Goal: Find specific page/section: Find specific page/section

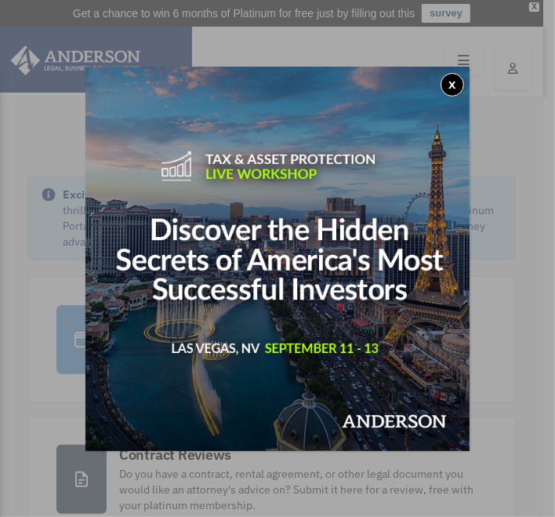
click at [458, 69] on img at bounding box center [278, 259] width 384 height 384
click at [453, 88] on button "x" at bounding box center [453, 85] width 24 height 24
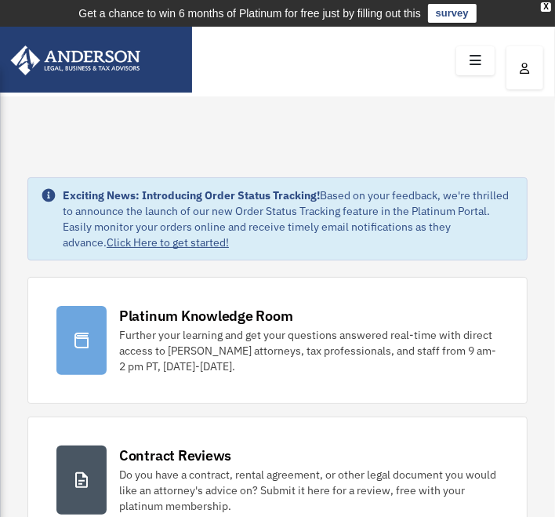
click at [468, 67] on icon at bounding box center [475, 61] width 23 height 24
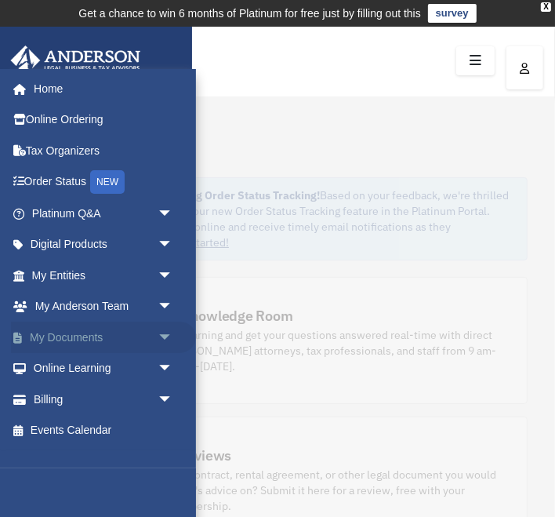
click at [99, 339] on link "My Documents arrow_drop_down" at bounding box center [103, 337] width 185 height 31
click at [173, 342] on span "arrow_drop_down" at bounding box center [172, 338] width 31 height 32
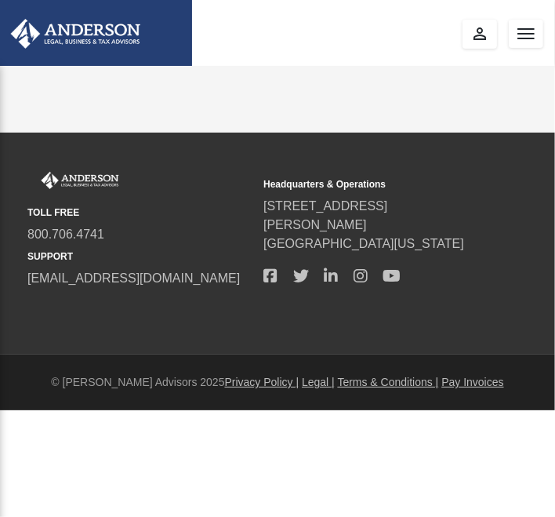
click at [71, 368] on footer "© [PERSON_NAME] Advisors 2025 Privacy Policy | Legal | Terms & Conditions | Pay…" at bounding box center [277, 383] width 555 height 56
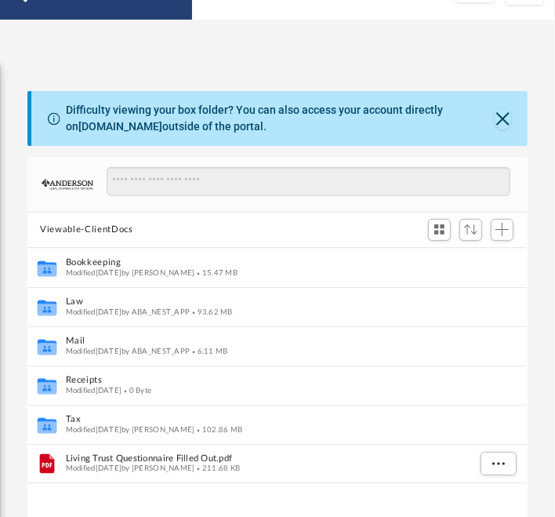
scroll to position [75, 0]
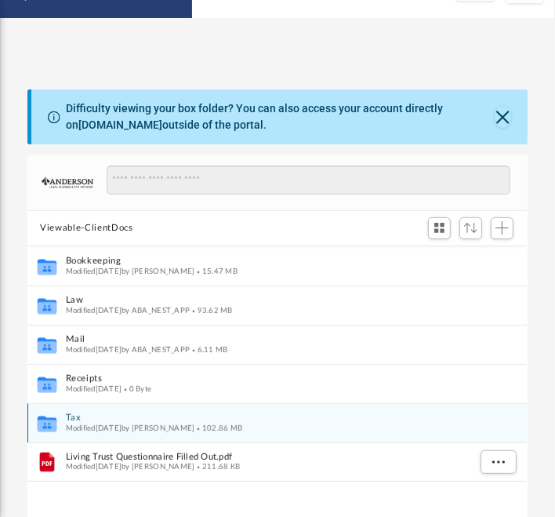
click at [87, 425] on span "Modified [DATE] by [PERSON_NAME]" at bounding box center [130, 428] width 129 height 8
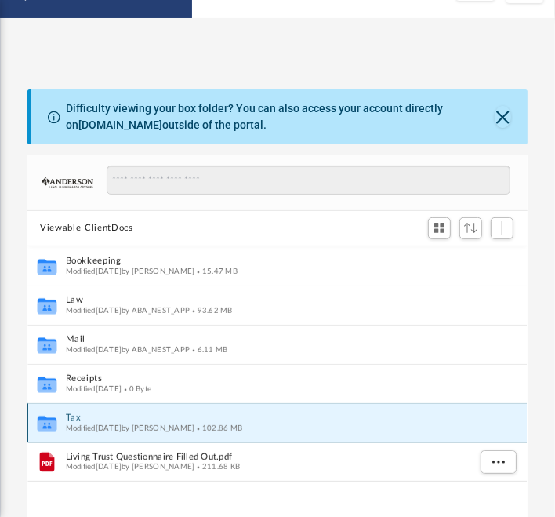
click at [67, 424] on span "Modified [DATE] by [PERSON_NAME]" at bounding box center [130, 428] width 129 height 8
click at [316, 420] on button "Tax" at bounding box center [267, 418] width 402 height 10
click at [53, 433] on div "Collaborated Folder Bookkeeping Modified [DATE] by [PERSON_NAME] 15.47 MB Colla…" at bounding box center [277, 424] width 500 height 356
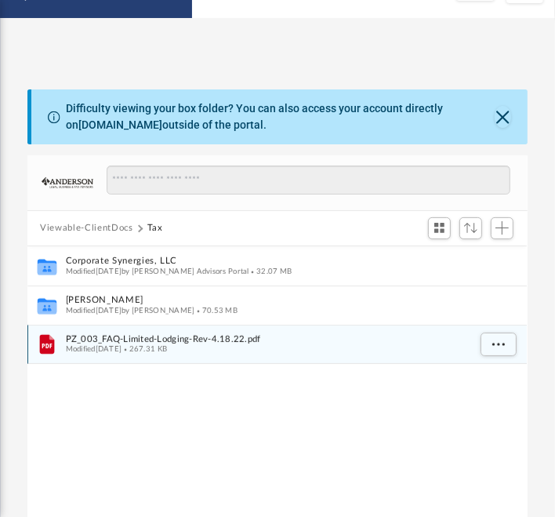
click at [172, 326] on div "File PZ_003_FAQ-Limited-Lodging-Rev-4.18.22.pdf Modified [DATE] 267.31 KB" at bounding box center [277, 344] width 500 height 39
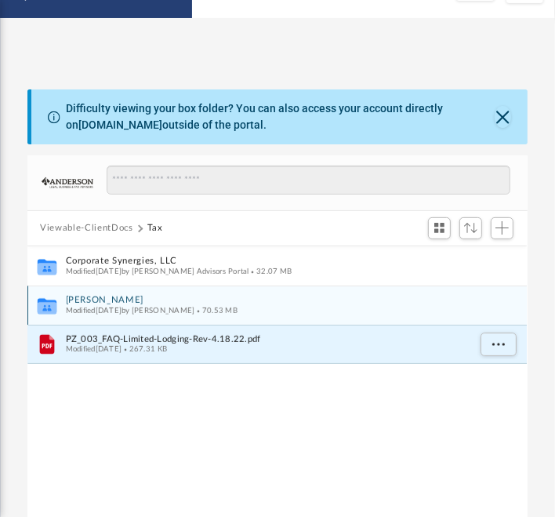
click at [195, 311] on span "Modified [DATE] by [PERSON_NAME]" at bounding box center [130, 310] width 129 height 8
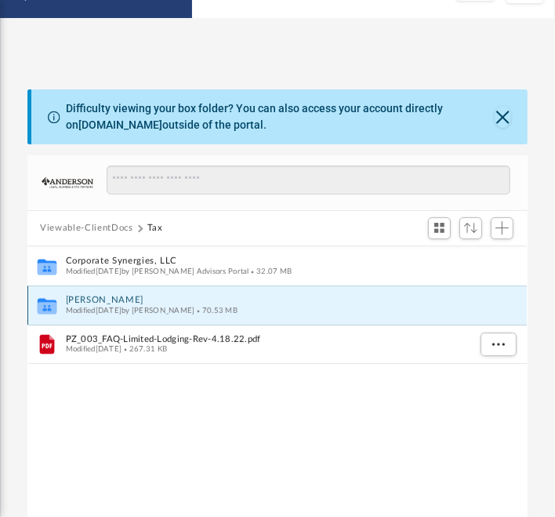
click at [195, 306] on span "Modified [DATE] by [PERSON_NAME]" at bounding box center [130, 310] width 129 height 8
click at [56, 313] on icon "Collaborated Folder" at bounding box center [47, 305] width 24 height 25
click at [69, 300] on button "[PERSON_NAME]" at bounding box center [267, 300] width 402 height 10
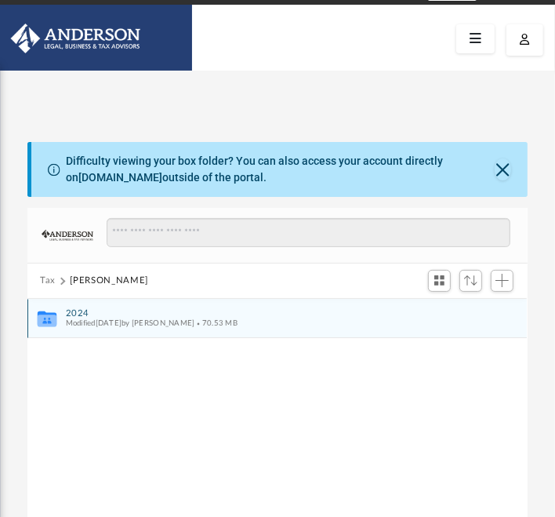
scroll to position [71, 0]
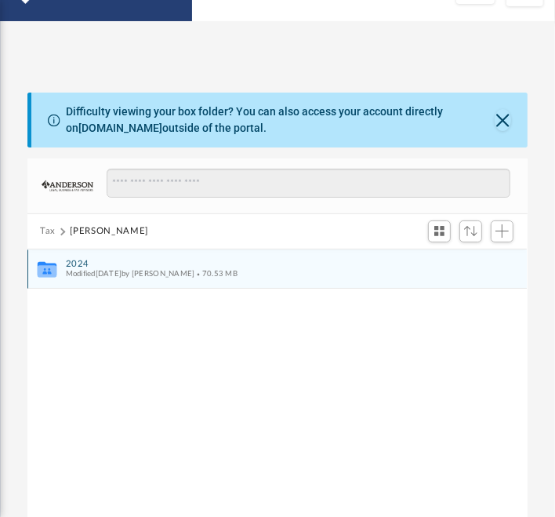
click at [175, 266] on button "2024" at bounding box center [267, 264] width 402 height 10
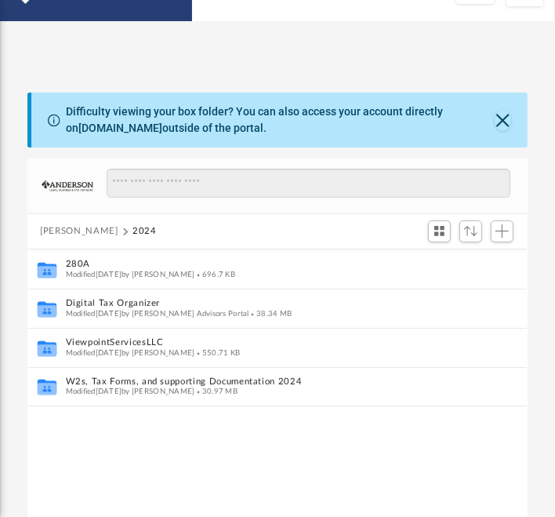
click at [75, 232] on button "[PERSON_NAME]" at bounding box center [79, 231] width 78 height 14
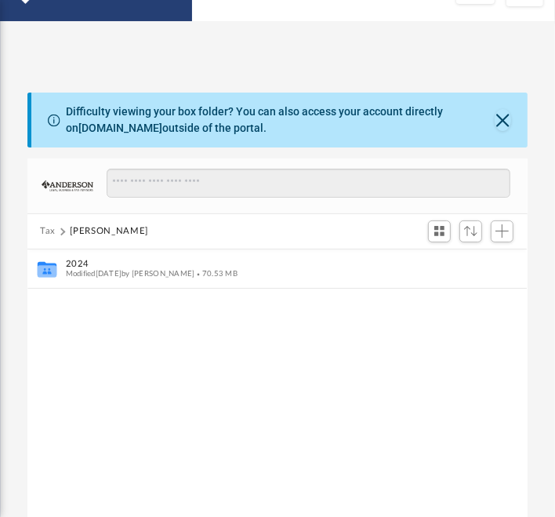
click at [60, 231] on span at bounding box center [62, 231] width 8 height 8
click at [48, 231] on button "Tax" at bounding box center [48, 231] width 16 height 14
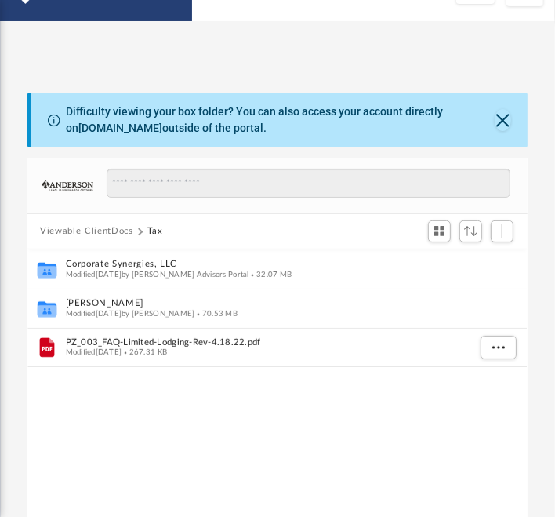
click at [81, 234] on button "Viewable-ClientDocs" at bounding box center [86, 231] width 93 height 14
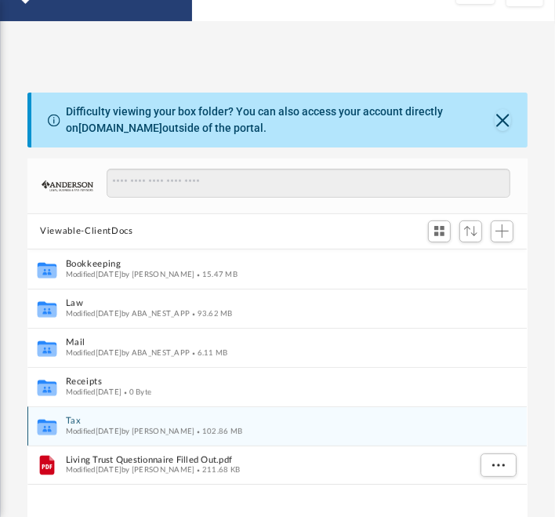
click at [116, 430] on span "Modified [DATE] by [PERSON_NAME]" at bounding box center [130, 431] width 129 height 8
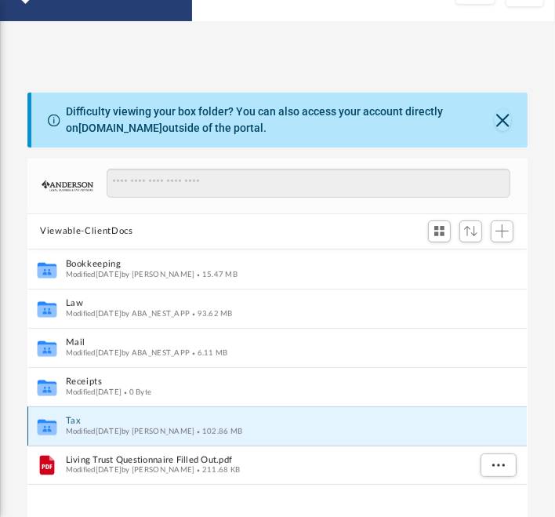
click at [306, 435] on div "Modified [DATE] by [PERSON_NAME] 102.86 MB" at bounding box center [267, 431] width 402 height 10
click at [188, 429] on span "Modified [DATE] by [PERSON_NAME]" at bounding box center [130, 431] width 129 height 8
click at [47, 433] on icon "Collaborated Folder" at bounding box center [47, 425] width 24 height 25
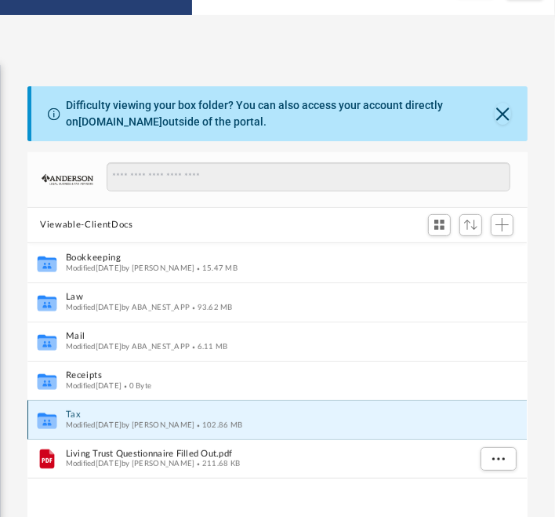
scroll to position [78, 0]
click at [46, 427] on icon "grid" at bounding box center [47, 423] width 19 height 12
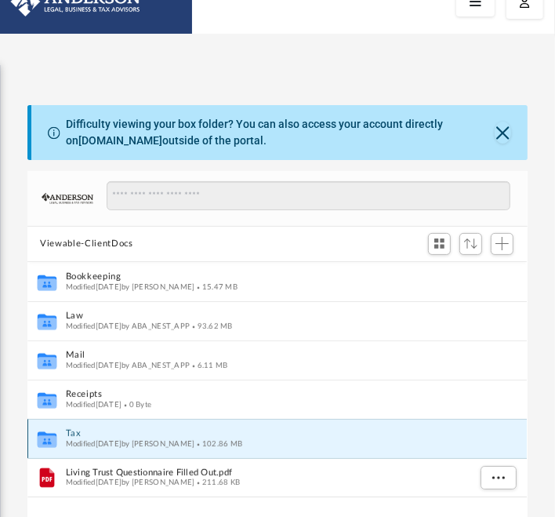
scroll to position [0, 0]
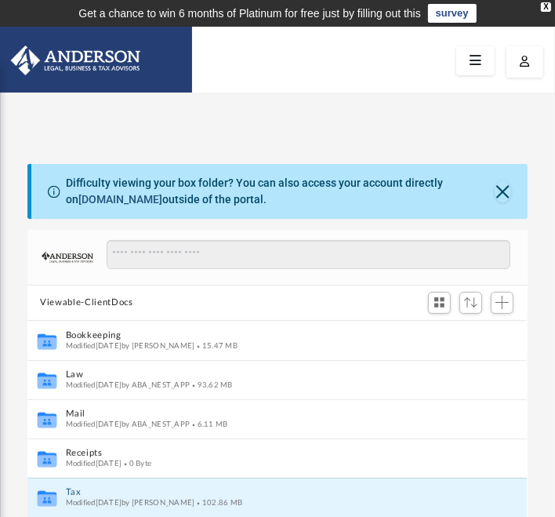
click at [86, 202] on link "[DOMAIN_NAME]" at bounding box center [120, 199] width 84 height 13
